Goal: Information Seeking & Learning: Understand process/instructions

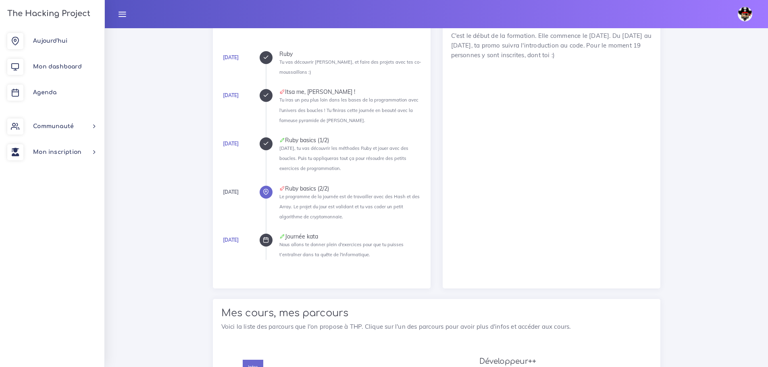
scroll to position [782, 0]
click at [75, 102] on link "Agenda" at bounding box center [52, 93] width 104 height 26
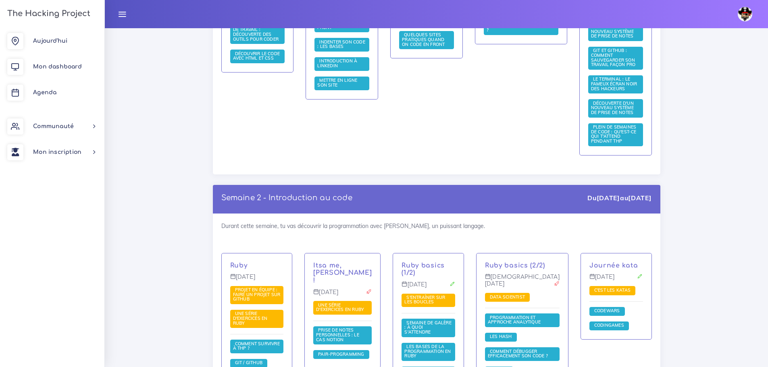
scroll to position [403, 0]
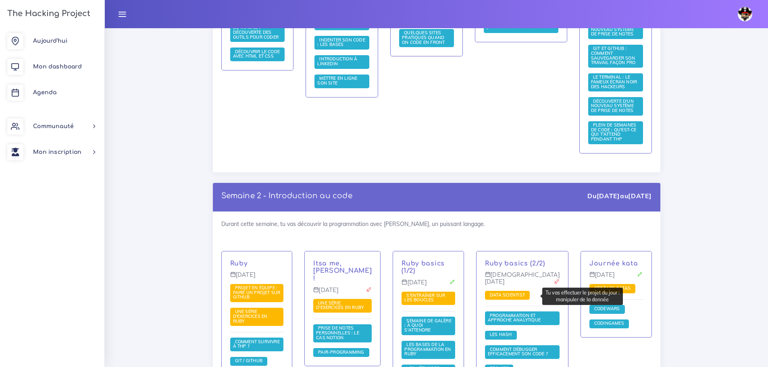
click at [526, 293] on span "Data scientist" at bounding box center [507, 295] width 45 height 9
click at [519, 296] on span "Data scientist" at bounding box center [507, 295] width 39 height 6
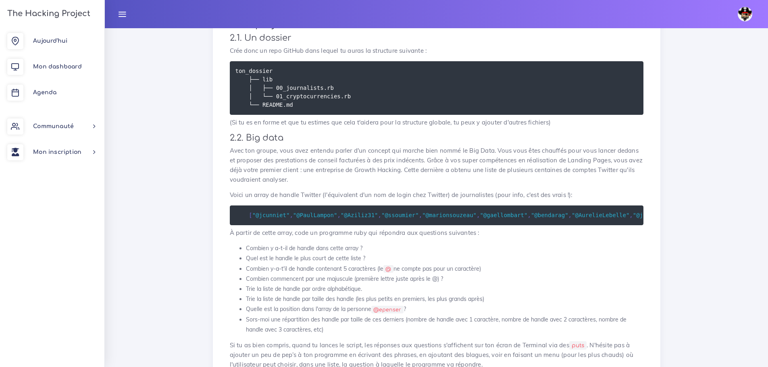
scroll to position [204, 0]
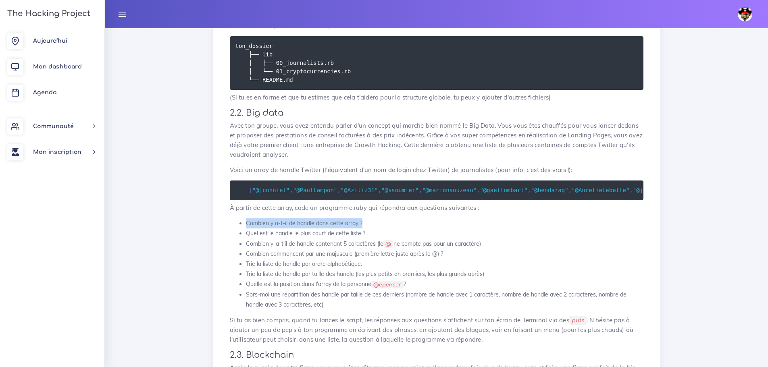
drag, startPoint x: 362, startPoint y: 229, endPoint x: 248, endPoint y: 226, distance: 114.5
click at [248, 226] on li "Combien y a-t-il de handle dans cette array ?" at bounding box center [445, 224] width 398 height 10
copy li "Combien y a-t-il de handle dans cette array ?"
drag, startPoint x: 370, startPoint y: 239, endPoint x: 244, endPoint y: 238, distance: 125.8
click at [244, 238] on ul "Combien y a-t-il de handle dans cette array ? Quel est le handle le plus court …" at bounding box center [437, 265] width 414 height 92
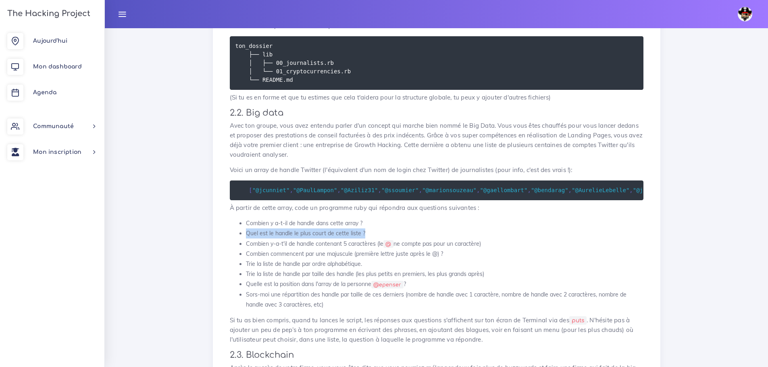
copy li "Quel est le handle le plus court de cette liste ?"
drag, startPoint x: 423, startPoint y: 250, endPoint x: 242, endPoint y: 246, distance: 181.9
click at [246, 246] on li "Combien y-a-t'il de handle contenant 5 caractères (le @ ne compte pas pour un c…" at bounding box center [445, 244] width 398 height 10
copy li "Combien y-a-t'il de handle contenant 5 caractères (le @ ne compte pas pour un c…"
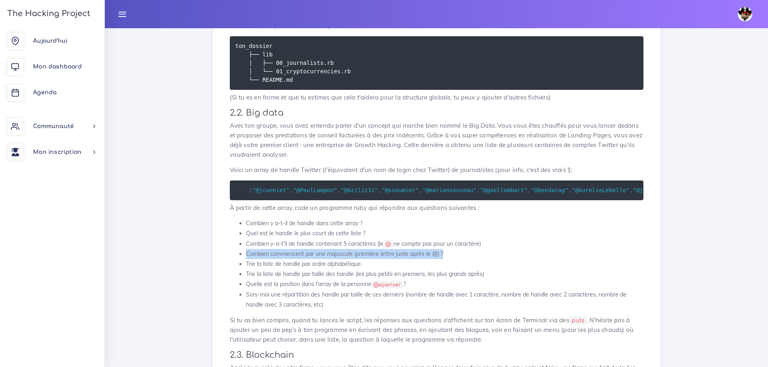
drag, startPoint x: 439, startPoint y: 261, endPoint x: 241, endPoint y: 260, distance: 197.6
click at [246, 259] on li "Combien commencent par une majuscule (première lettre juste après le @) ?" at bounding box center [445, 254] width 398 height 10
copy li "Combien commencent par une majuscule (première lettre juste après le @) ?"
drag, startPoint x: 356, startPoint y: 271, endPoint x: 246, endPoint y: 270, distance: 109.3
click at [246, 269] on li "Trie la liste de handle par ordre alphabétique." at bounding box center [445, 264] width 398 height 10
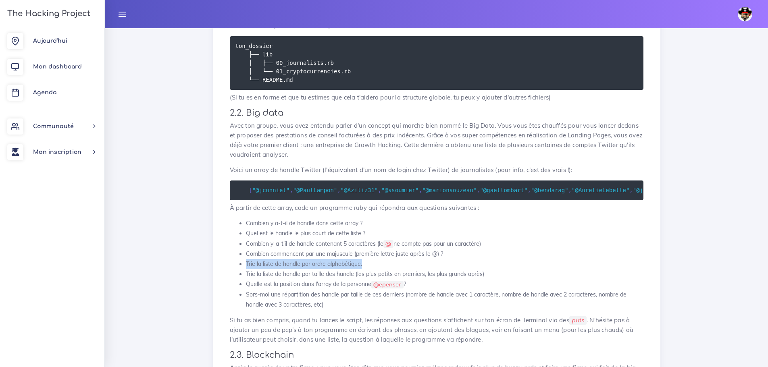
copy li "Trie la liste de handle par ordre alphabétique."
drag, startPoint x: 423, startPoint y: 282, endPoint x: 395, endPoint y: 272, distance: 30.0
click at [274, 279] on ul "Combien y a-t-il de handle dans cette array ? Quel est le handle le plus court …" at bounding box center [437, 265] width 414 height 92
click at [550, 269] on li "Trie la liste de handle par ordre alphabétique." at bounding box center [445, 264] width 398 height 10
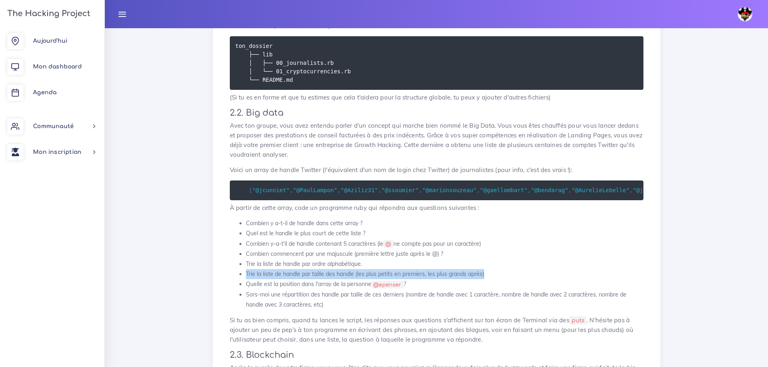
drag, startPoint x: 491, startPoint y: 280, endPoint x: 246, endPoint y: 279, distance: 245.5
click at [246, 279] on li "Trie la liste de handle par taille des handle (les plus petits en premiers, les…" at bounding box center [445, 274] width 398 height 10
copy li "Trie la liste de handle par taille des handle (les plus petits en premiers, les…"
drag, startPoint x: 416, startPoint y: 288, endPoint x: 242, endPoint y: 295, distance: 173.5
click at [242, 295] on ul "Combien y a-t-il de handle dans cette array ? Quel est le handle le plus court …" at bounding box center [437, 265] width 414 height 92
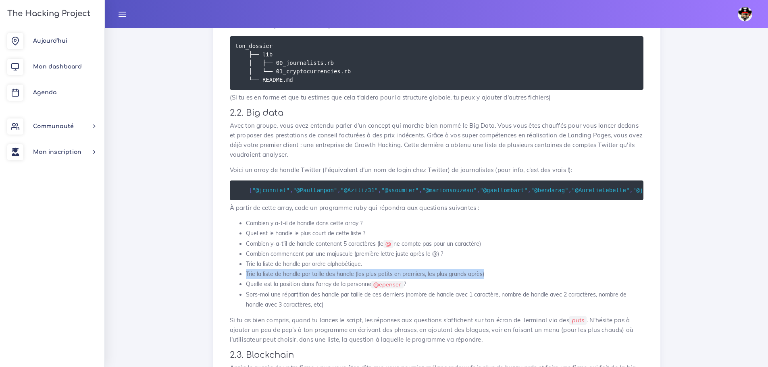
copy li "Quelle est la position dans l'array de la personne @epenser ?"
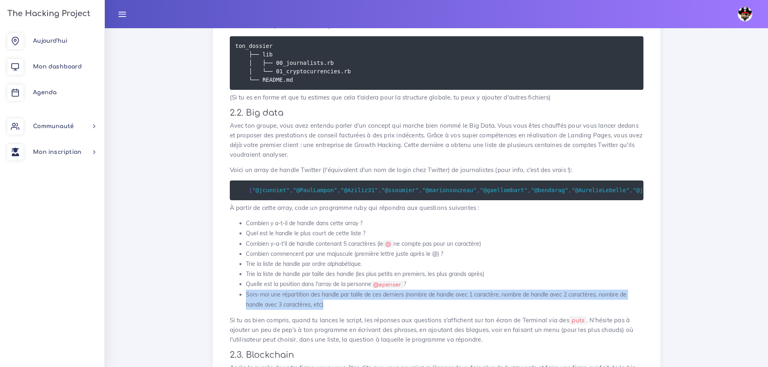
drag, startPoint x: 341, startPoint y: 314, endPoint x: 246, endPoint y: 305, distance: 95.6
click at [246, 305] on li "Sors-moi une répartition des handle par taille de ces derniers (nombre de handl…" at bounding box center [445, 300] width 398 height 20
copy li "Sors-moi une répartition des handle par taille de ces derniers (nombre de handl…"
